Goal: Transaction & Acquisition: Purchase product/service

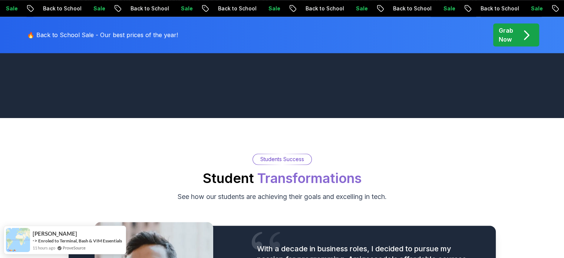
scroll to position [742, 0]
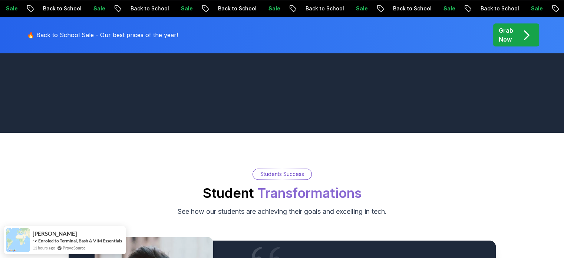
click at [508, 40] on p "Grab Now" at bounding box center [506, 35] width 14 height 18
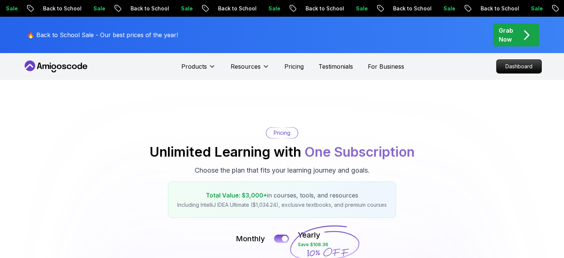
scroll to position [222, 0]
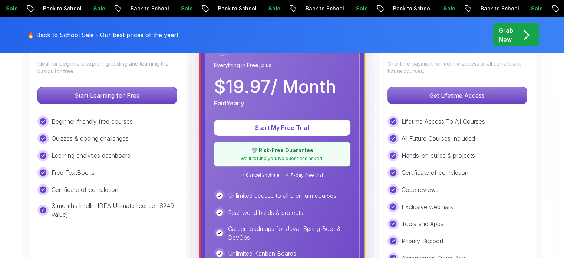
scroll to position [260, 0]
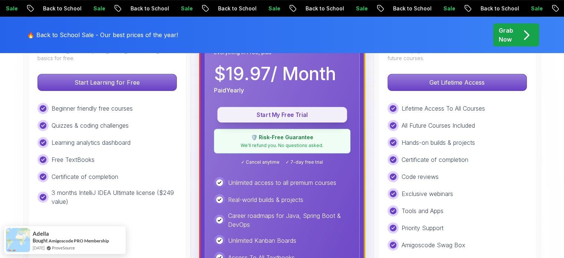
click at [285, 114] on p "Start My Free Trial" at bounding box center [282, 114] width 113 height 9
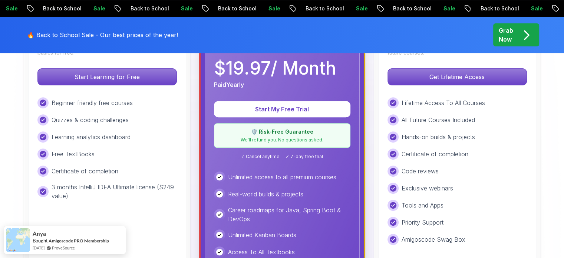
scroll to position [222, 0]
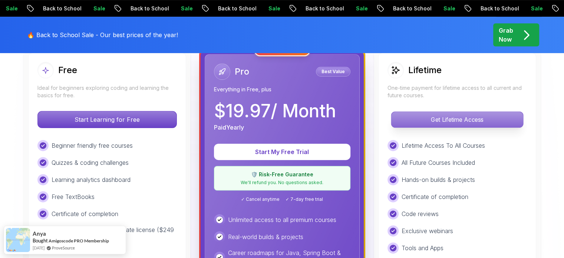
click at [444, 115] on p "Get Lifetime Access" at bounding box center [457, 120] width 132 height 16
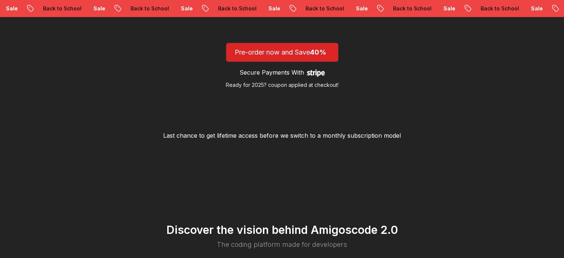
scroll to position [111, 0]
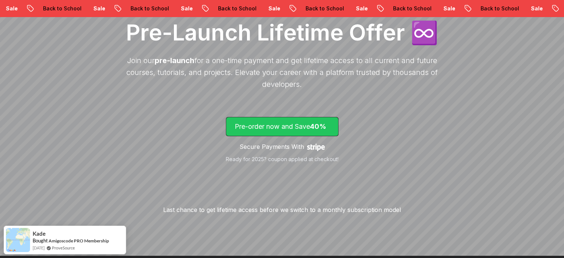
click at [298, 125] on p "Pre-order now and Save 40%" at bounding box center [282, 126] width 95 height 10
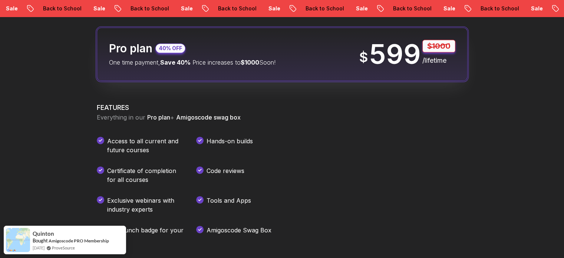
scroll to position [989, 0]
